Goal: Task Accomplishment & Management: Manage account settings

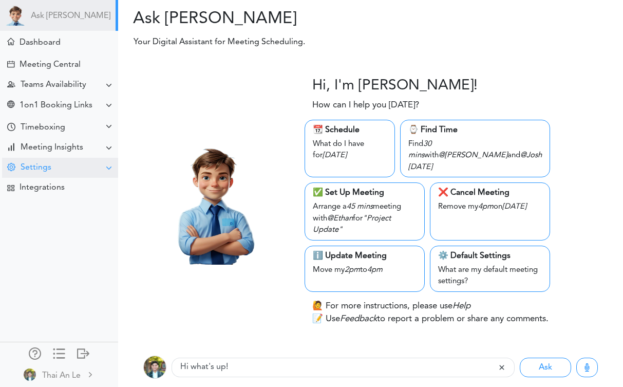
click at [62, 174] on div "Settings" at bounding box center [60, 168] width 116 height 20
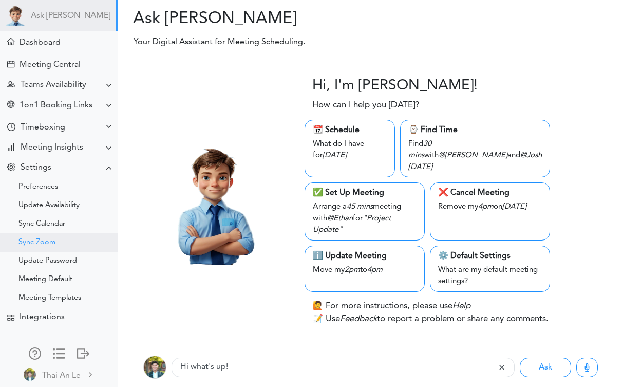
click at [62, 243] on div "Sync Zoom" at bounding box center [59, 242] width 118 height 18
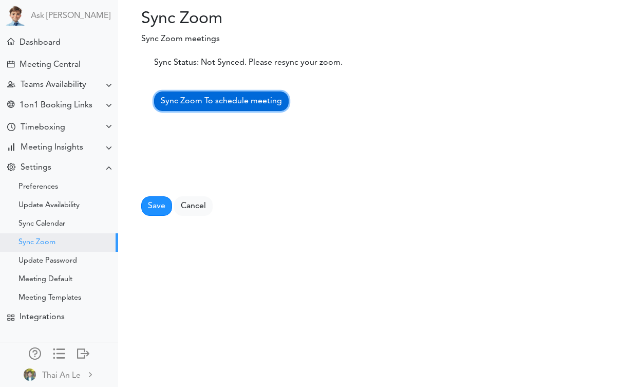
click at [214, 107] on link "Sync Zoom To schedule meeting" at bounding box center [221, 101] width 135 height 20
click at [210, 103] on span "Sync Zoom To schedule meeting" at bounding box center [221, 101] width 121 height 8
click at [198, 105] on link "Sync Zoom To schedule meeting" at bounding box center [221, 101] width 135 height 20
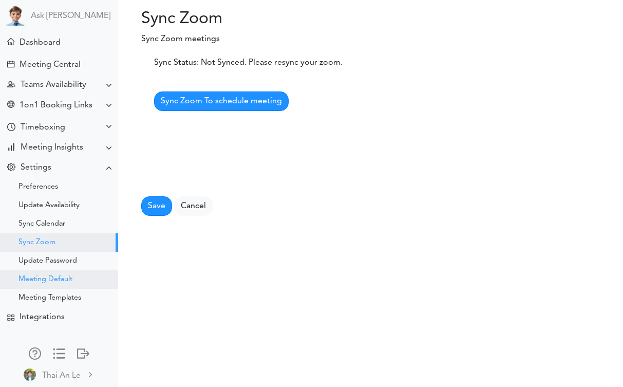
click at [66, 281] on div "Meeting Default" at bounding box center [45, 279] width 54 height 5
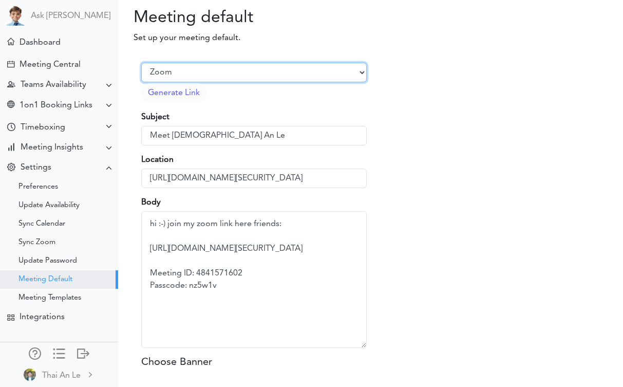
click at [238, 74] on select "Select Provider Zoom Google Meet Microsoft Team Other" at bounding box center [253, 73] width 225 height 20
select select "2"
click at [141, 63] on select "Select Provider Zoom Google Meet Microsoft Team Other" at bounding box center [253, 73] width 225 height 20
type input "https://meet.google.com/iot-jkuj-hxb"
type textarea "Meeting Link: https://meet.google.com/iot-jkuj-hxb"
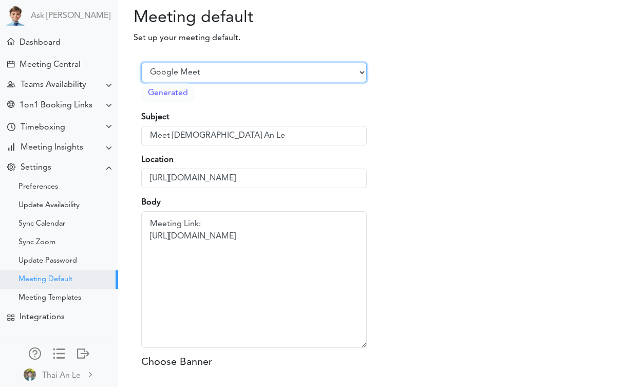
click at [193, 74] on select "Select Provider Zoom Google Meet Microsoft Team Other" at bounding box center [253, 73] width 225 height 20
click at [141, 63] on select "Select Provider Zoom Google Meet Microsoft Team Other" at bounding box center [253, 73] width 225 height 20
click at [209, 71] on select "Select Provider Zoom Google Meet Microsoft Team Other" at bounding box center [253, 73] width 225 height 20
click at [141, 63] on select "Select Provider Zoom Google Meet Microsoft Team Other" at bounding box center [253, 73] width 225 height 20
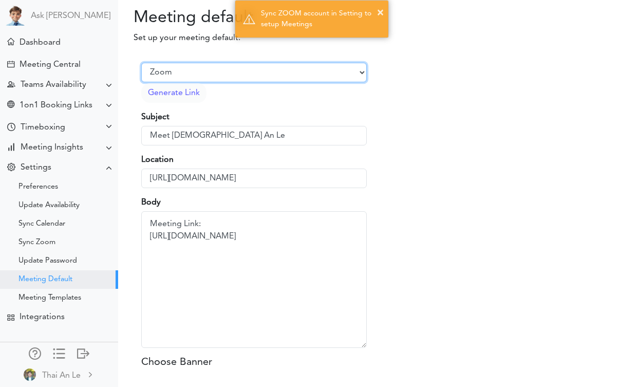
click at [221, 72] on select "Select Provider Zoom Google Meet Microsoft Team Other" at bounding box center [253, 73] width 225 height 20
select select "2"
click at [141, 63] on select "Select Provider Zoom Google Meet Microsoft Team Other" at bounding box center [253, 73] width 225 height 20
type input "https://meet.google.com/oki-bdap-fcm"
type textarea "Meeting Link: https://meet.google.com/oki-bdap-fcm"
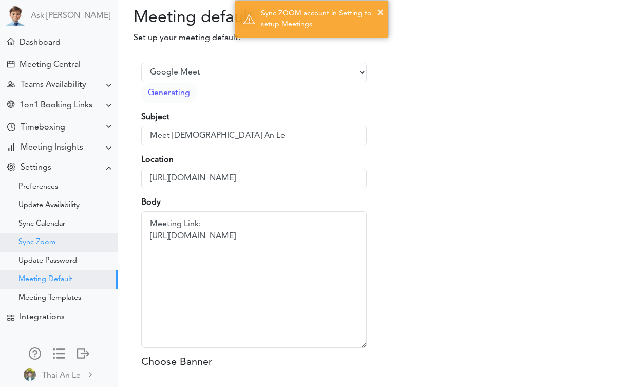
click at [69, 246] on div "Sync Zoom" at bounding box center [59, 242] width 118 height 18
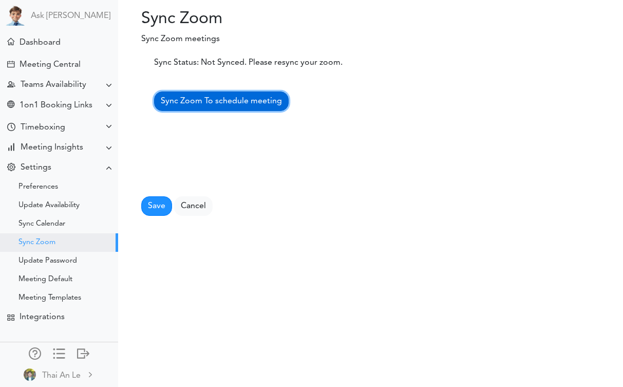
click at [231, 106] on link "Sync Zoom To schedule meeting" at bounding box center [221, 101] width 135 height 20
click at [198, 105] on link "Sync Zoom To schedule meeting" at bounding box center [221, 101] width 135 height 20
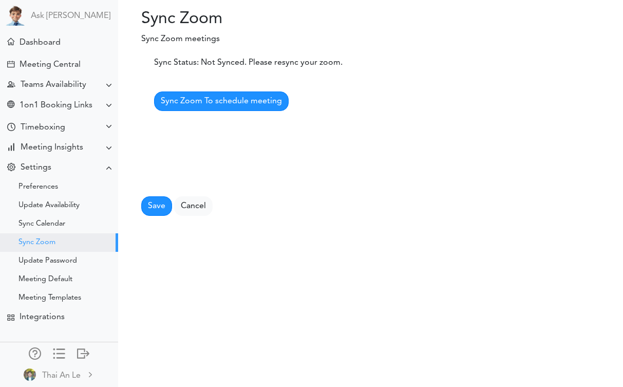
click at [366, 43] on div "Sync Status: Not Synced. Please resync your zoom. Sync Zoom To schedule meeting…" at bounding box center [254, 128] width 241 height 175
click at [431, 41] on div "Sync Status: Not Synced. Please resync your zoom. Sync Zoom To schedule meeting…" at bounding box center [375, 128] width 482 height 175
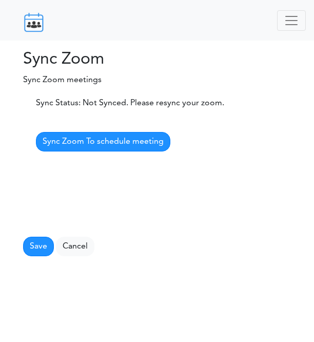
click at [115, 134] on link "Sync Zoom To schedule meeting" at bounding box center [103, 142] width 135 height 20
